Goal: Check status: Check status

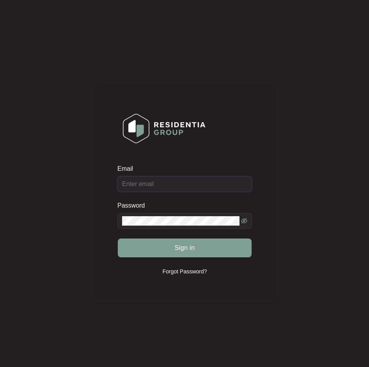
type input "[EMAIL_ADDRESS][DOMAIN_NAME]"
click at [192, 252] on div "Sign in" at bounding box center [184, 248] width 135 height 20
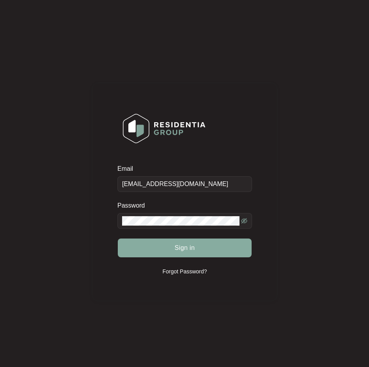
click at [166, 246] on button "Sign in" at bounding box center [185, 248] width 134 height 19
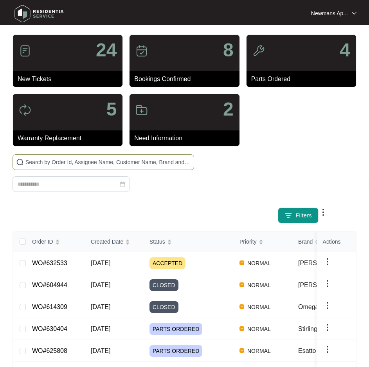
drag, startPoint x: 59, startPoint y: 165, endPoint x: 45, endPoint y: 154, distance: 17.9
click at [45, 154] on span at bounding box center [104, 162] width 182 height 16
paste input "632533"
type input "632533"
click at [70, 258] on td "WO#632533" at bounding box center [55, 263] width 59 height 22
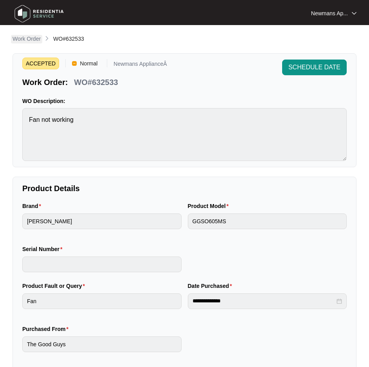
click at [31, 38] on p "Work Order" at bounding box center [27, 39] width 28 height 8
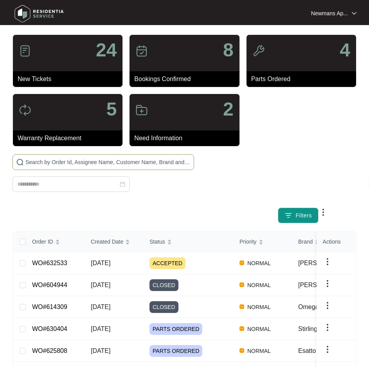
paste input "632533"
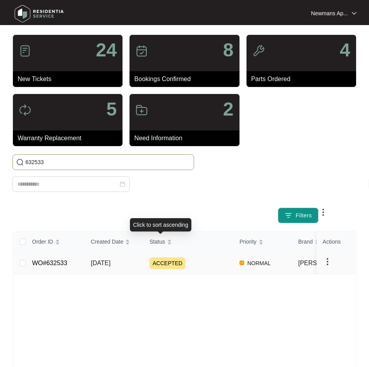
type input "632533"
click at [162, 255] on td "ACCEPTED" at bounding box center [188, 263] width 90 height 22
